Goal: Task Accomplishment & Management: Manage account settings

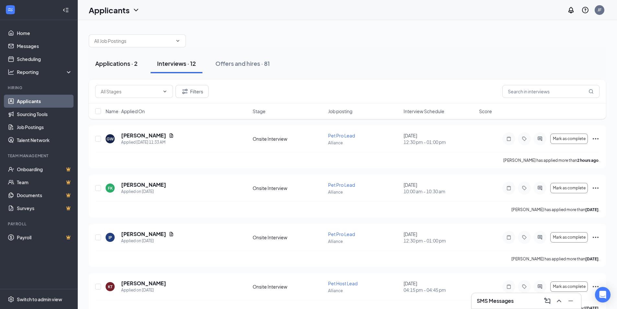
drag, startPoint x: 125, startPoint y: 69, endPoint x: 132, endPoint y: 71, distance: 7.9
click at [125, 68] on button "Applications · 2" at bounding box center [116, 63] width 55 height 19
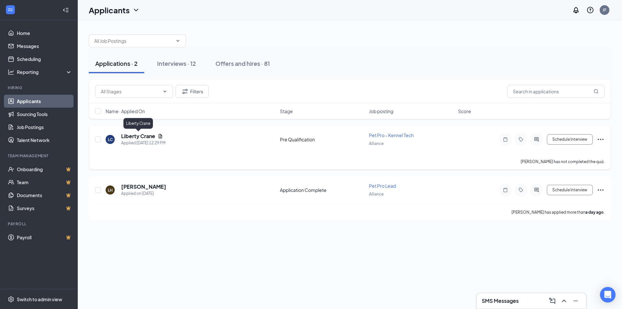
click at [135, 137] on h5 "Liberty Crane" at bounding box center [138, 136] width 34 height 7
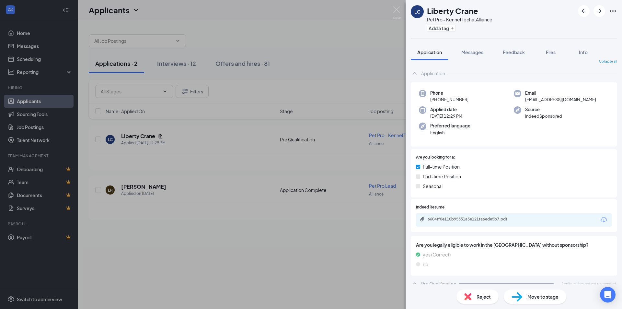
scroll to position [12, 0]
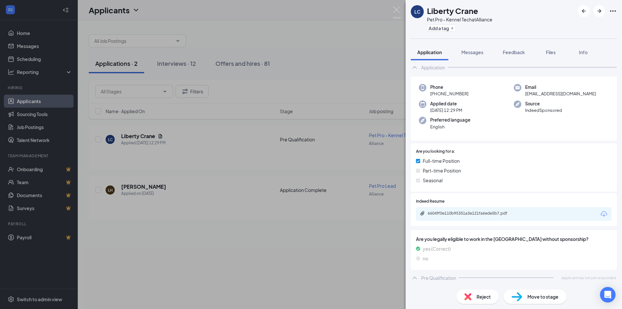
click at [485, 207] on div "Indeed Resume 6604ff0e110b95351a3e121fa6ede5b7.pdf" at bounding box center [514, 209] width 196 height 22
click at [483, 213] on div "6604ff0e110b95351a3e121fa6ede5b7.pdf" at bounding box center [473, 213] width 91 height 5
click at [398, 12] on img at bounding box center [397, 12] width 8 height 13
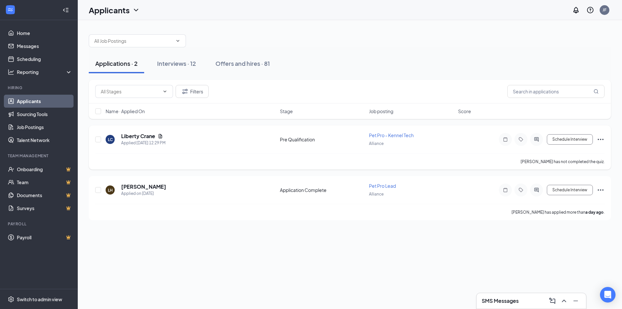
click at [600, 140] on icon "Ellipses" at bounding box center [601, 139] width 8 height 8
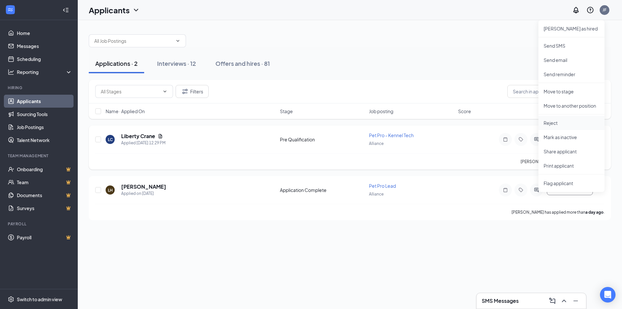
click at [555, 122] on p "Reject" at bounding box center [572, 123] width 56 height 6
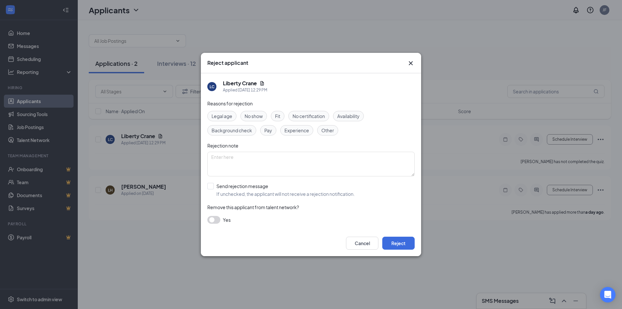
click at [295, 124] on div "Legal age No show Fit No certification Availability Background check Pay Experi…" at bounding box center [310, 123] width 207 height 25
click at [299, 128] on span "Experience" at bounding box center [296, 130] width 25 height 7
click at [409, 243] on button "Reject" at bounding box center [398, 242] width 32 height 13
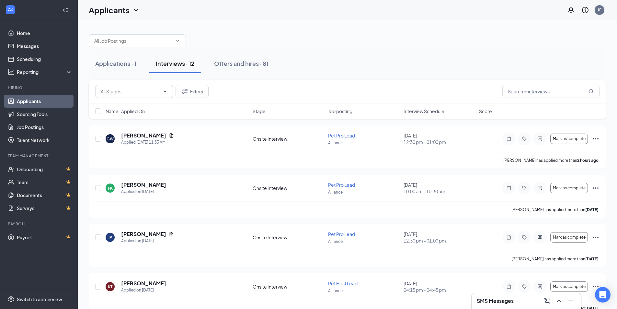
drag, startPoint x: 124, startPoint y: 63, endPoint x: 257, endPoint y: 110, distance: 140.1
click at [124, 64] on div "Applications · 1" at bounding box center [115, 63] width 41 height 8
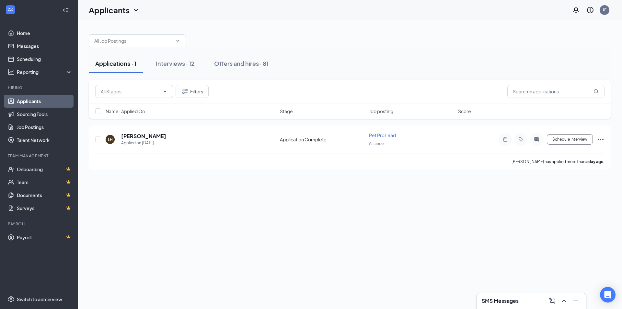
click at [519, 297] on div "SMS Messages" at bounding box center [531, 300] width 99 height 10
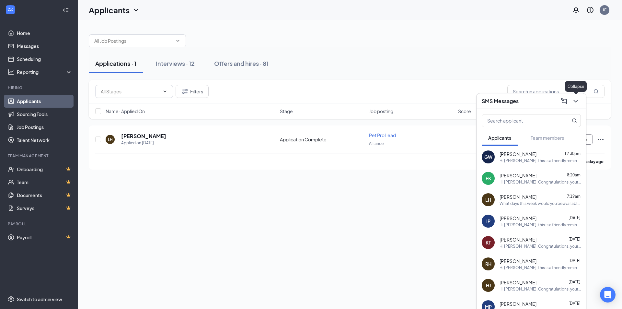
click at [576, 100] on icon "ChevronDown" at bounding box center [576, 101] width 8 height 8
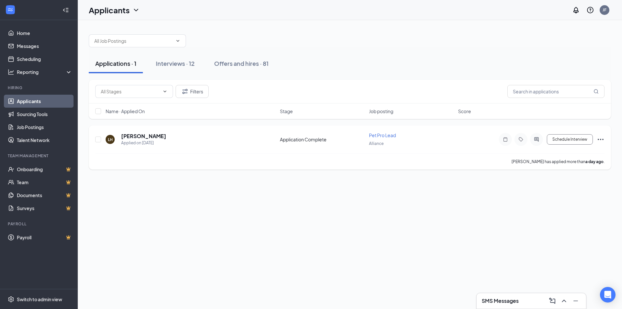
click at [602, 139] on icon "Ellipses" at bounding box center [601, 139] width 8 height 8
click at [558, 235] on p "Reject" at bounding box center [572, 233] width 56 height 6
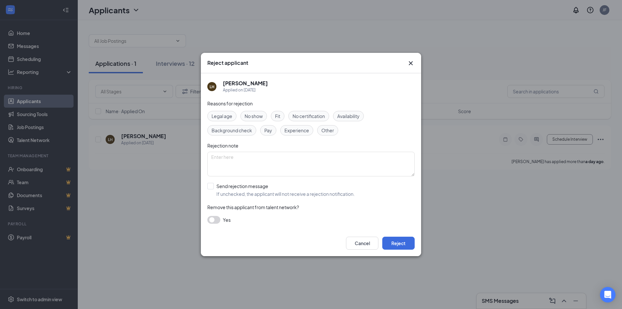
click at [303, 129] on span "Experience" at bounding box center [296, 130] width 25 height 7
click at [334, 131] on div "Other" at bounding box center [327, 130] width 21 height 10
click at [397, 243] on button "Reject" at bounding box center [398, 242] width 32 height 13
